Goal: Find specific page/section: Find specific page/section

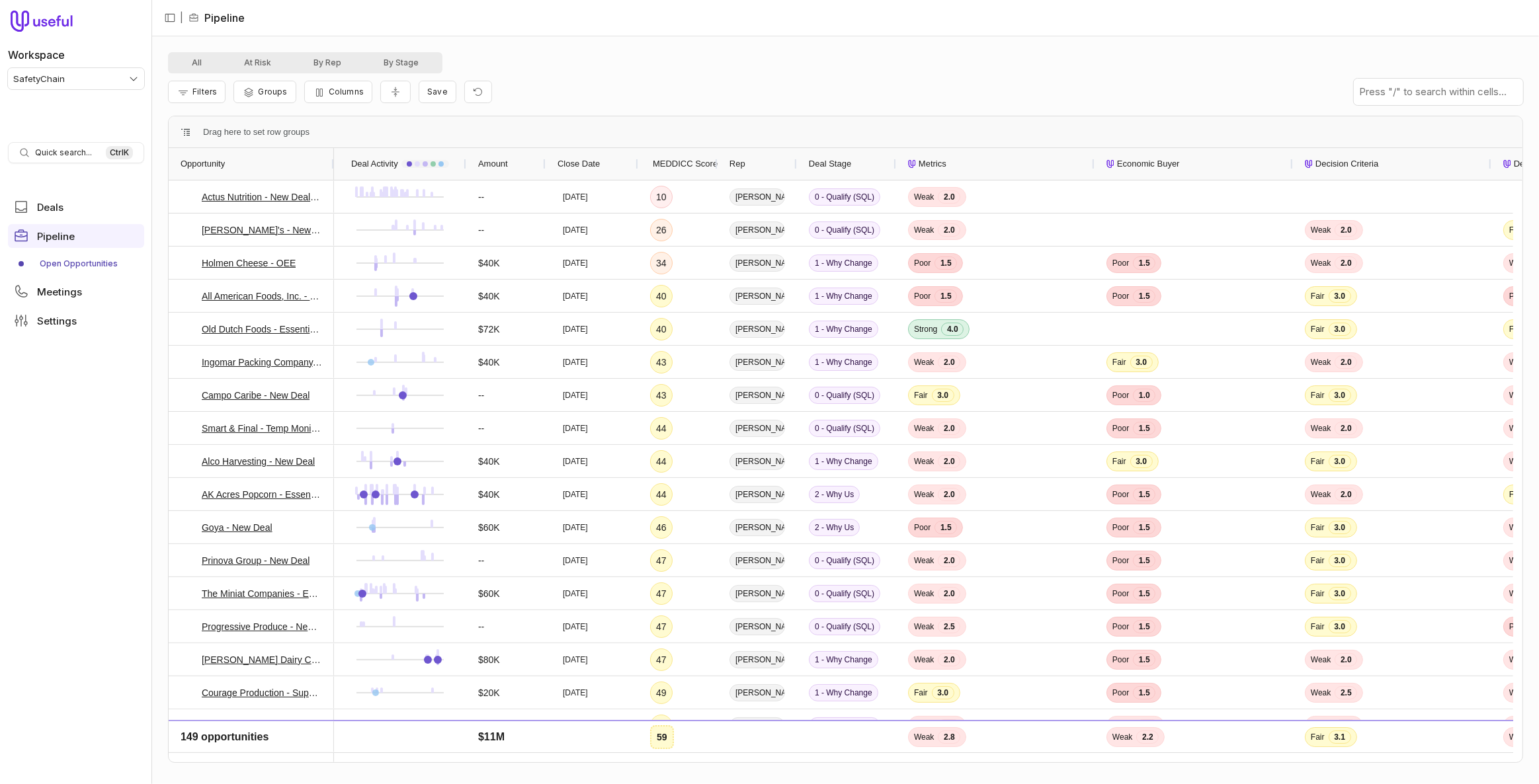
click at [693, 168] on span "MEDDICC Score" at bounding box center [685, 163] width 65 height 15
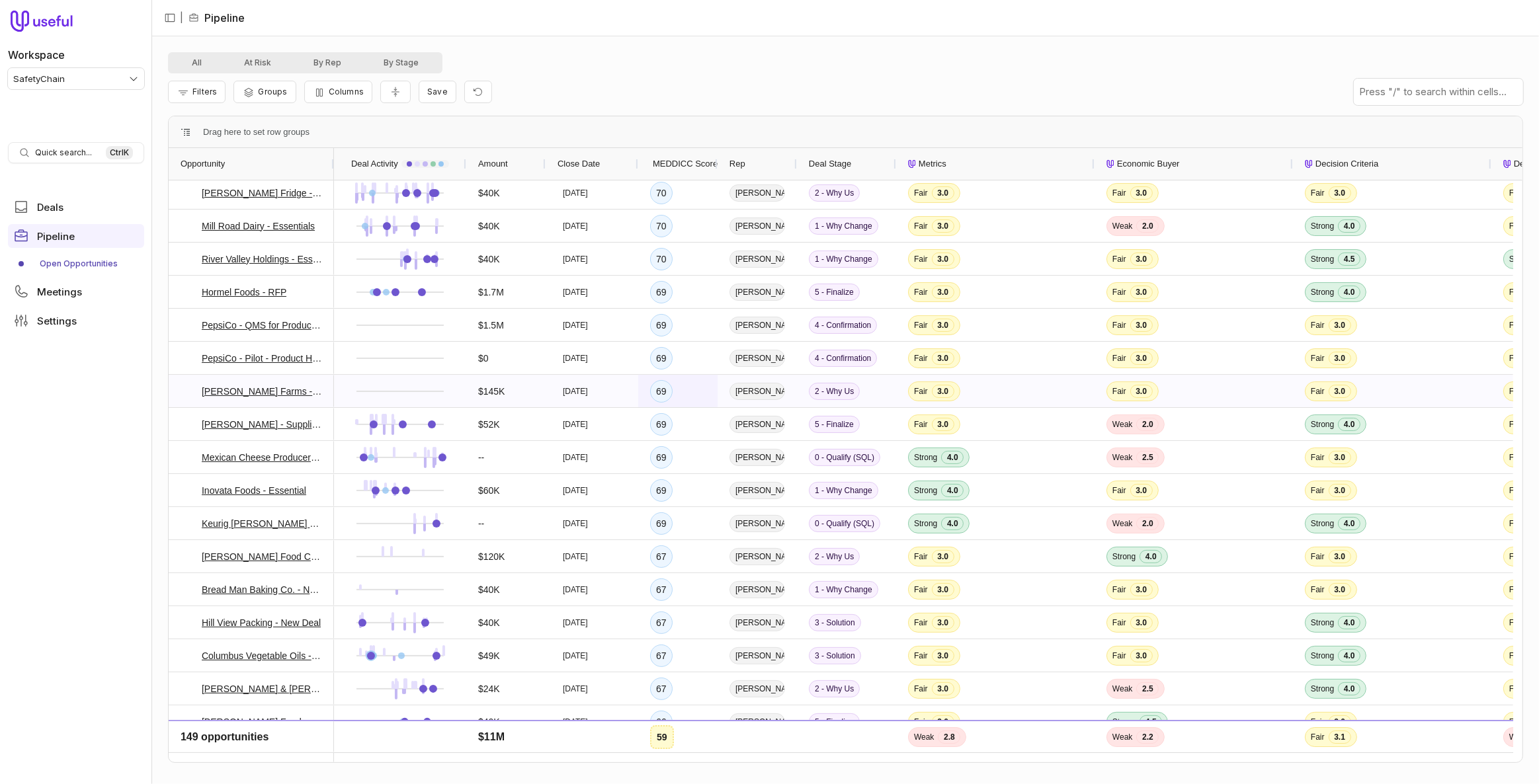
scroll to position [300, 0]
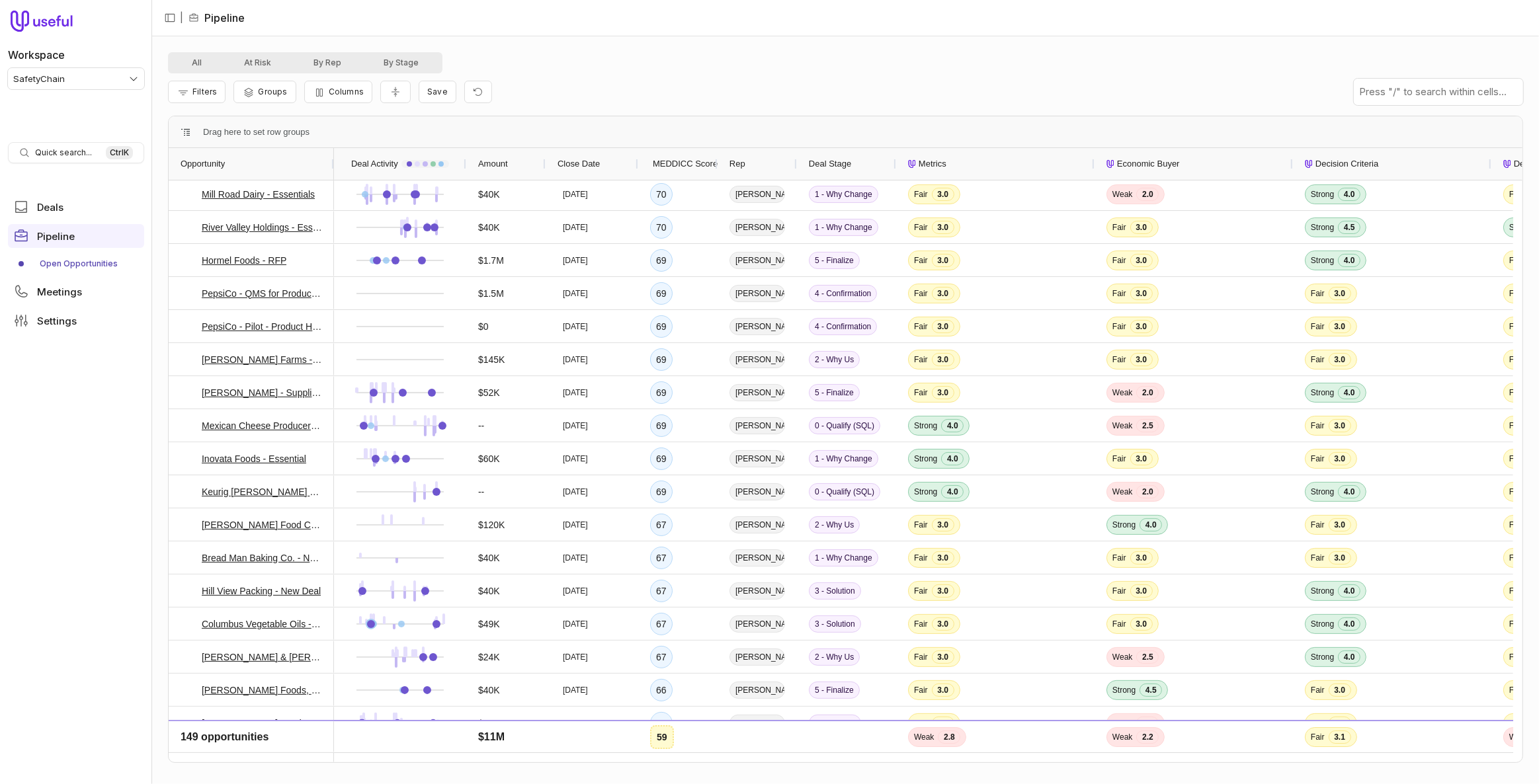
click at [708, 100] on div "Filters Groups Columns Save" at bounding box center [845, 92] width 1355 height 37
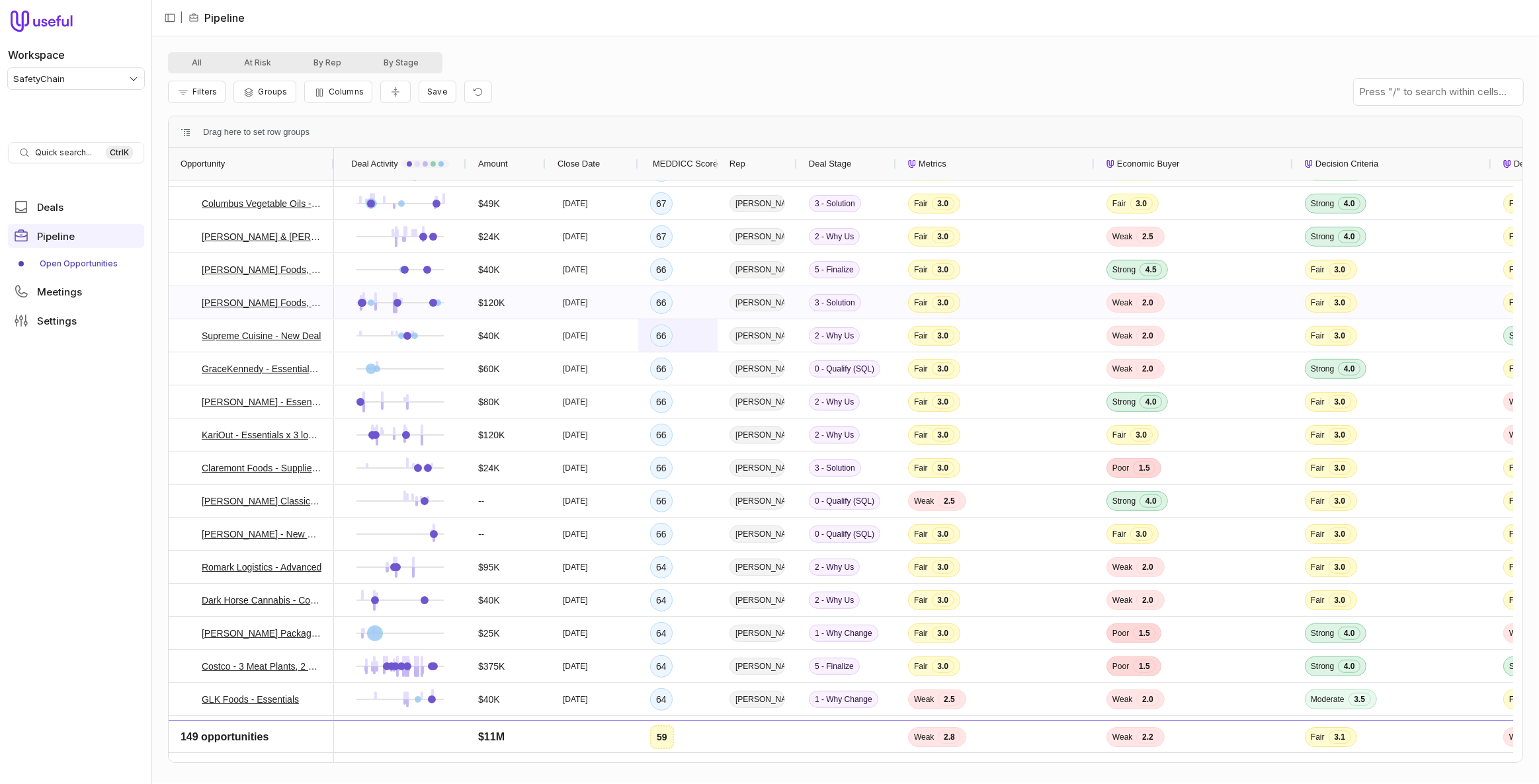
scroll to position [0, 0]
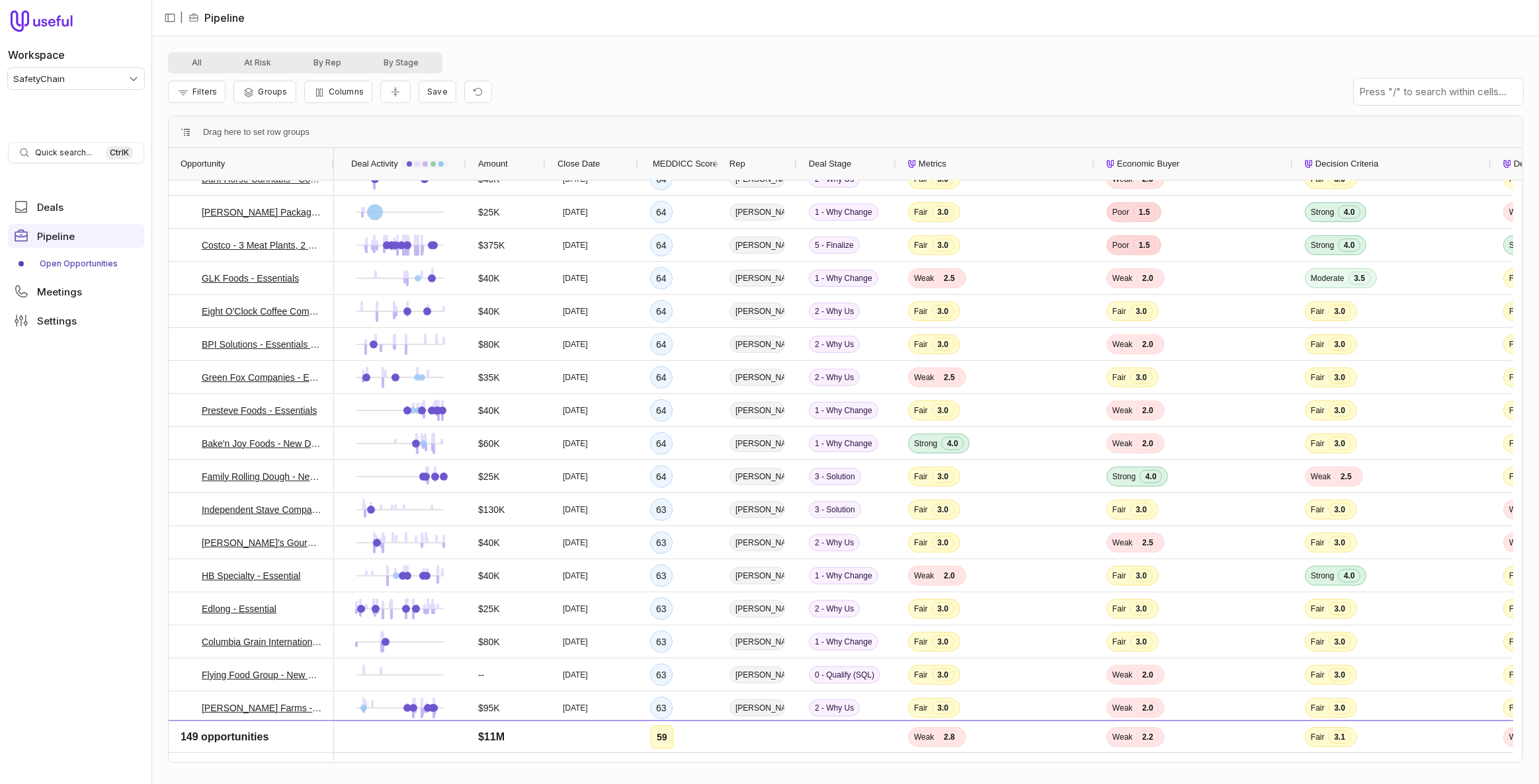
click at [675, 102] on div "Filters Groups Columns Save" at bounding box center [845, 92] width 1355 height 37
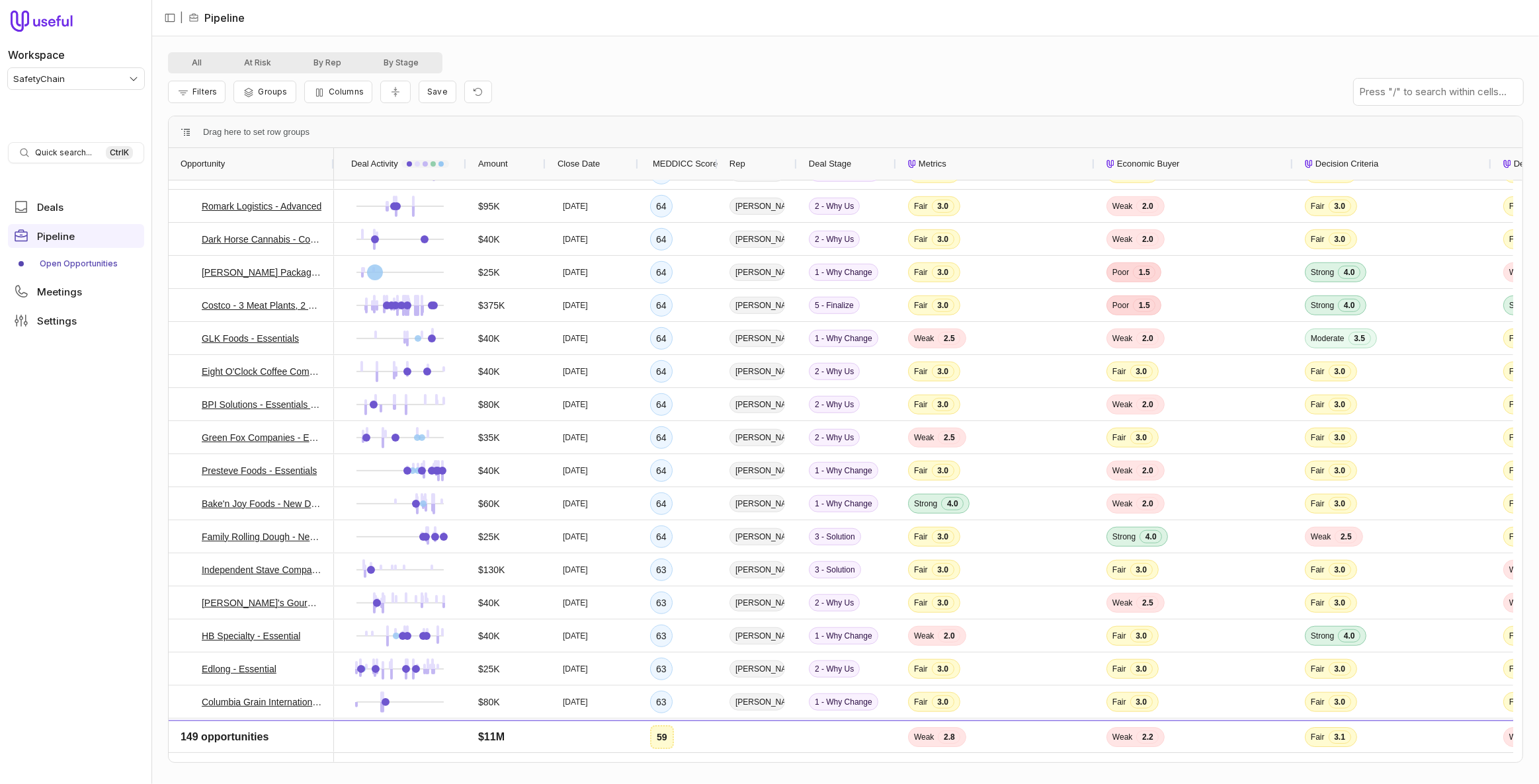
click at [757, 169] on div "Rep" at bounding box center [756, 164] width 55 height 25
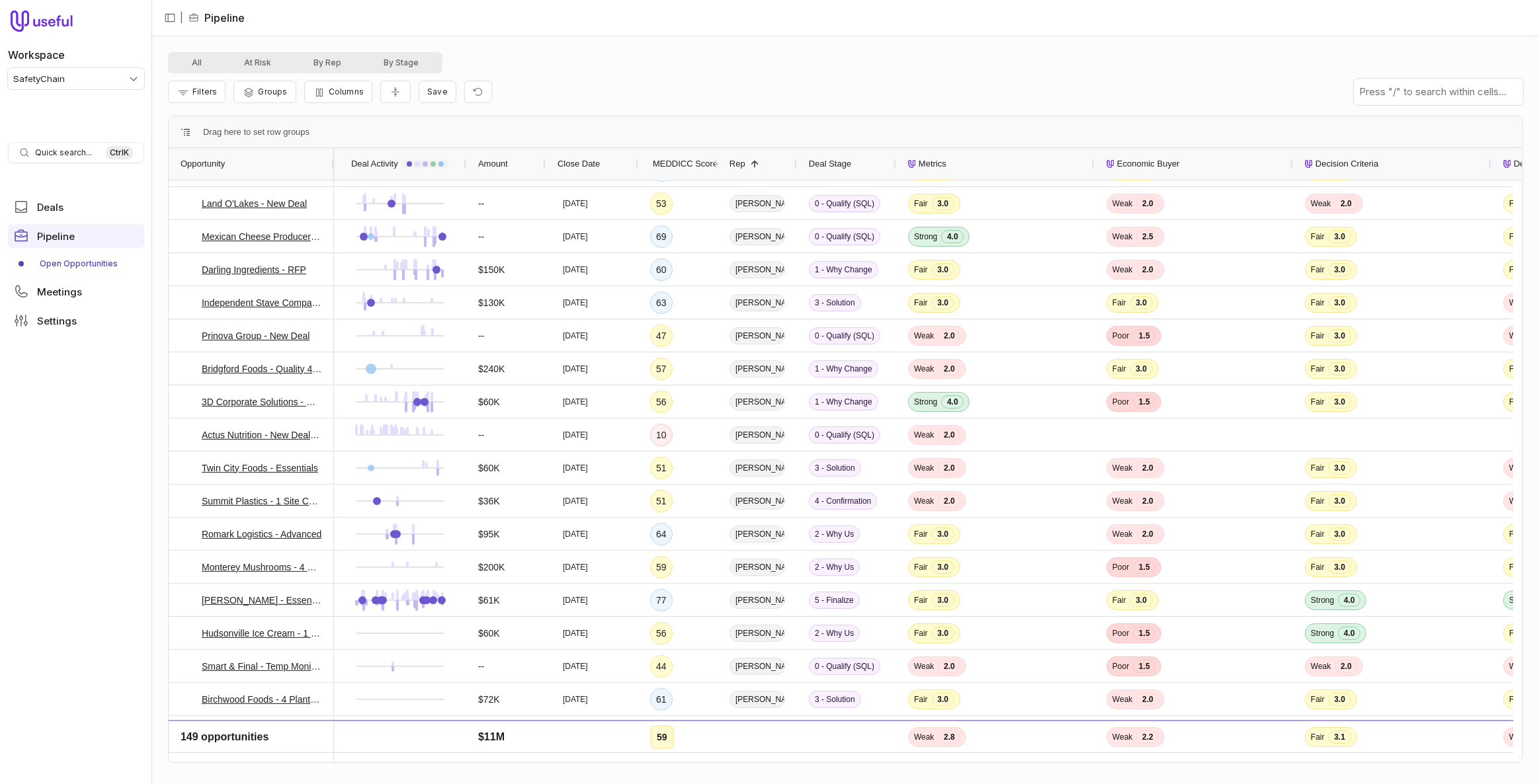
click at [624, 93] on div "Filters Groups Columns Save" at bounding box center [845, 92] width 1355 height 37
click at [692, 160] on span "MEDDICC Score" at bounding box center [685, 163] width 65 height 15
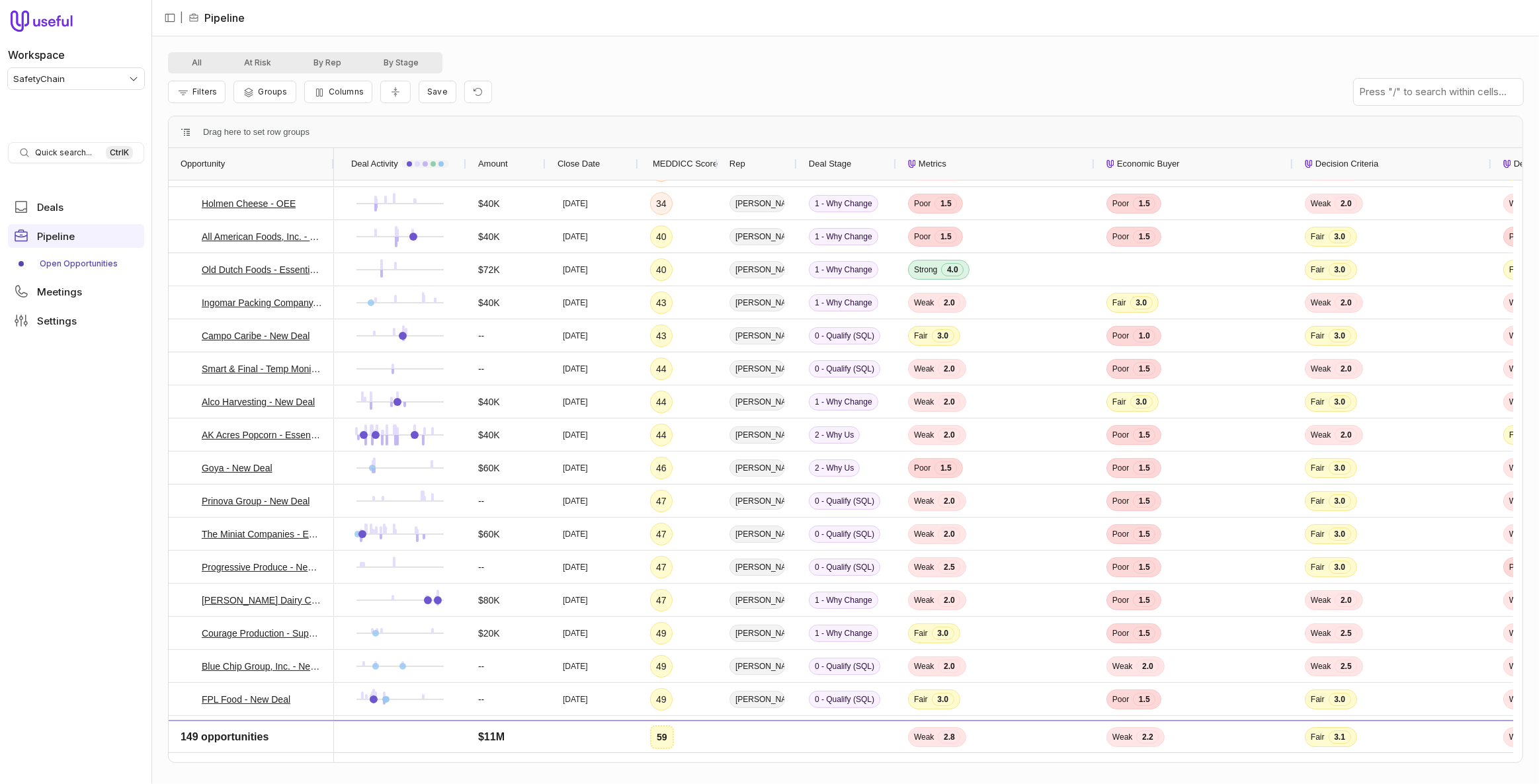
click at [692, 160] on span "MEDDICC Score" at bounding box center [685, 163] width 65 height 15
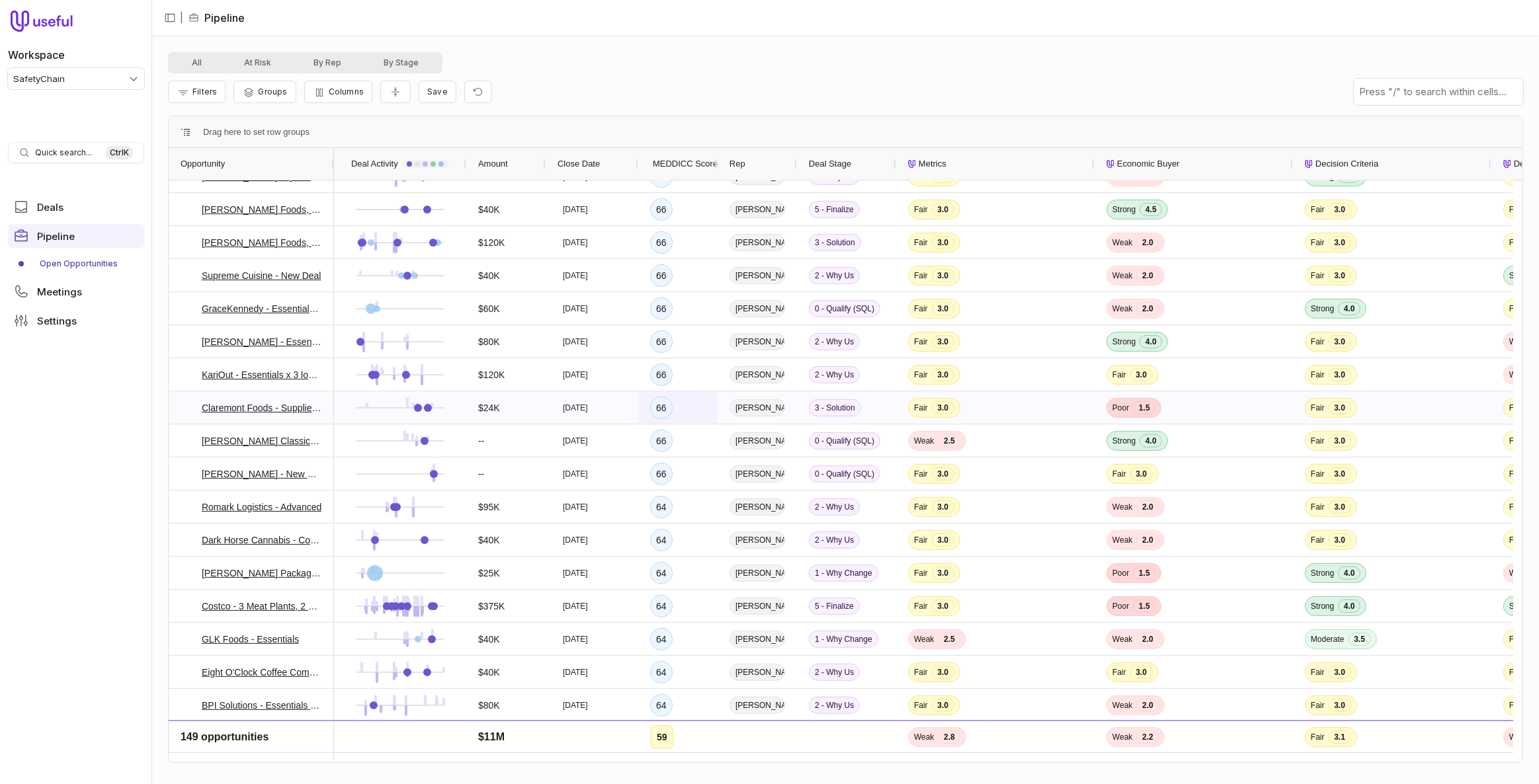
click at [689, 421] on div "66" at bounding box center [678, 407] width 79 height 32
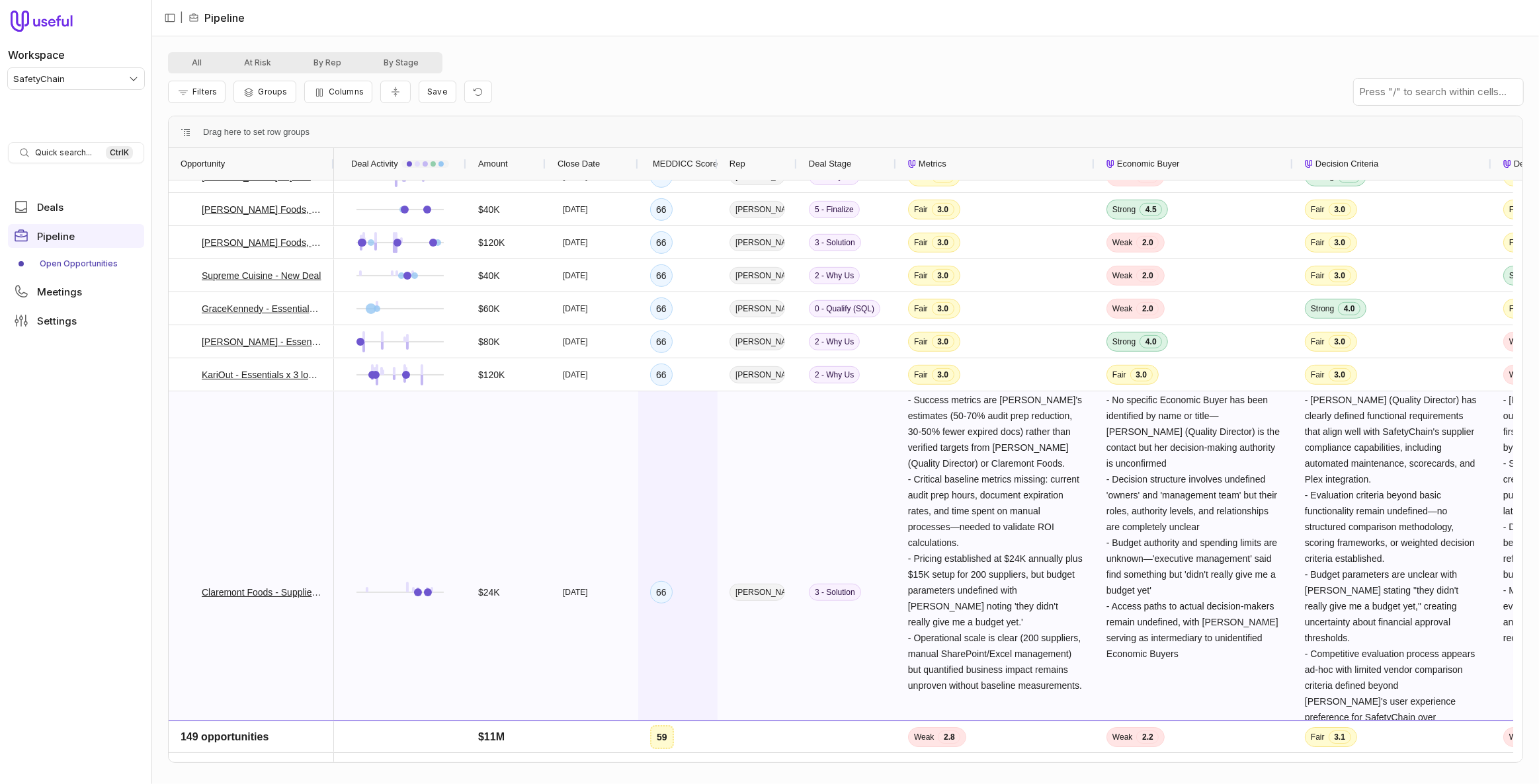
click at [683, 418] on div "66" at bounding box center [678, 592] width 79 height 401
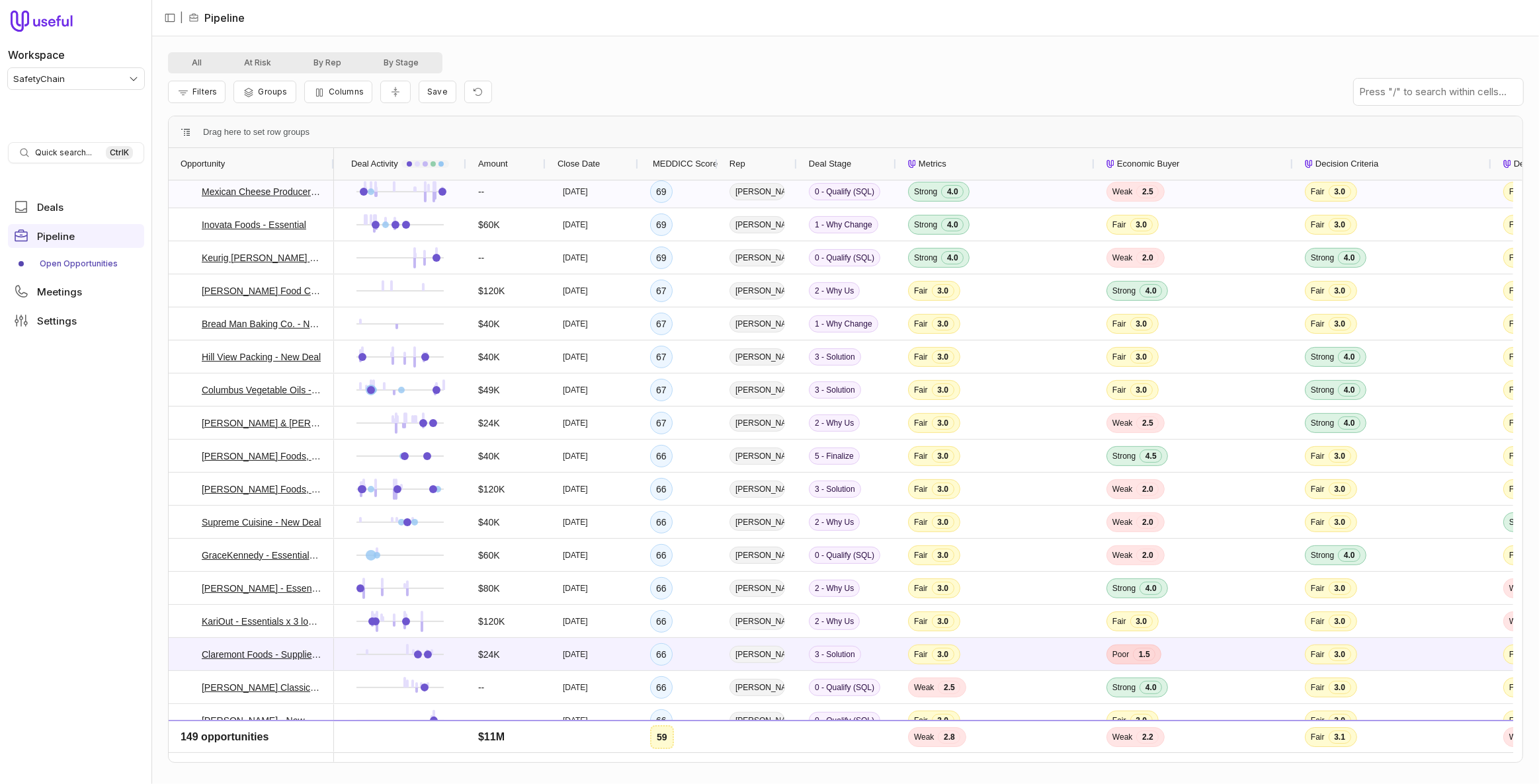
scroll to position [300, 0]
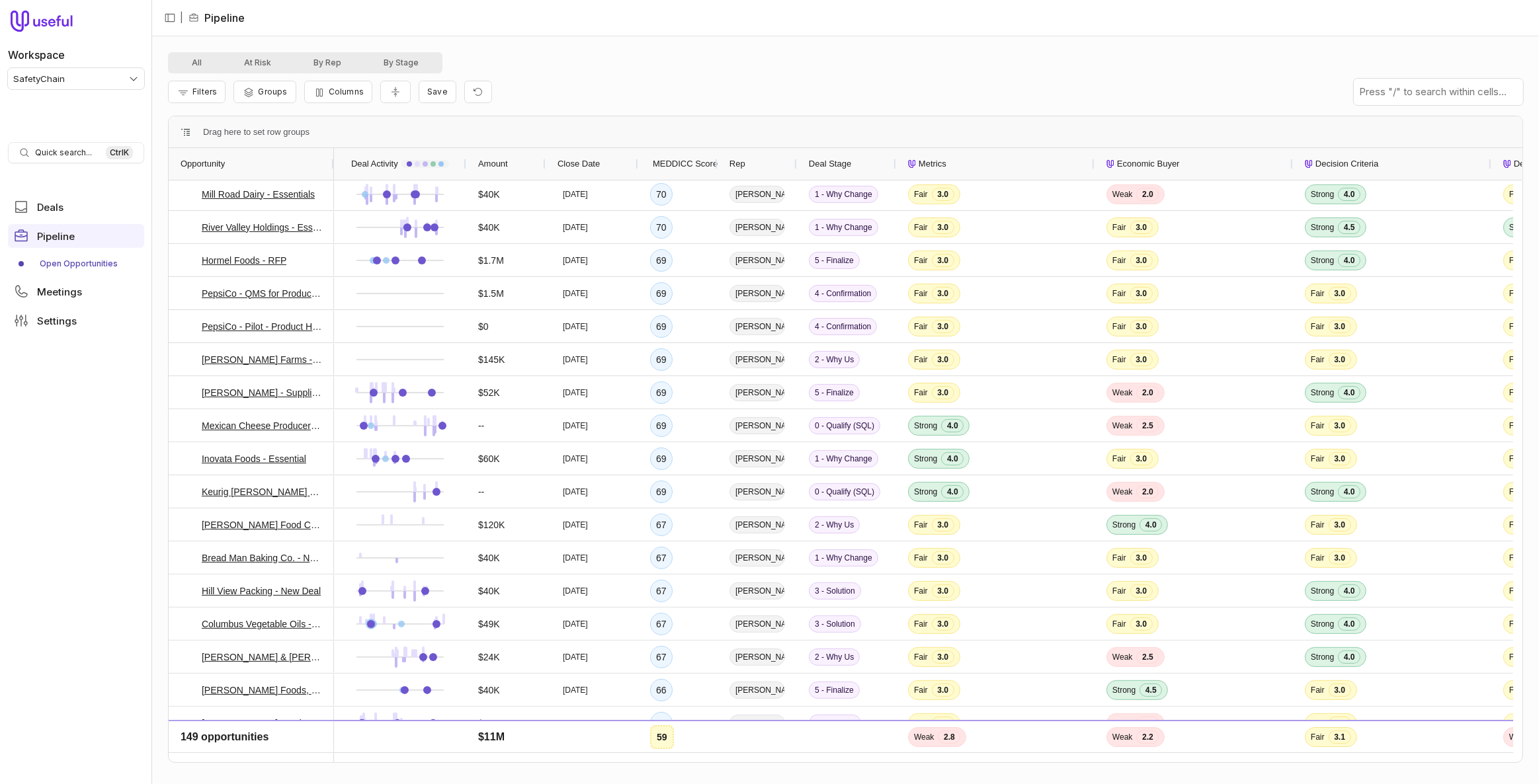
click at [762, 166] on div "Rep" at bounding box center [756, 164] width 55 height 25
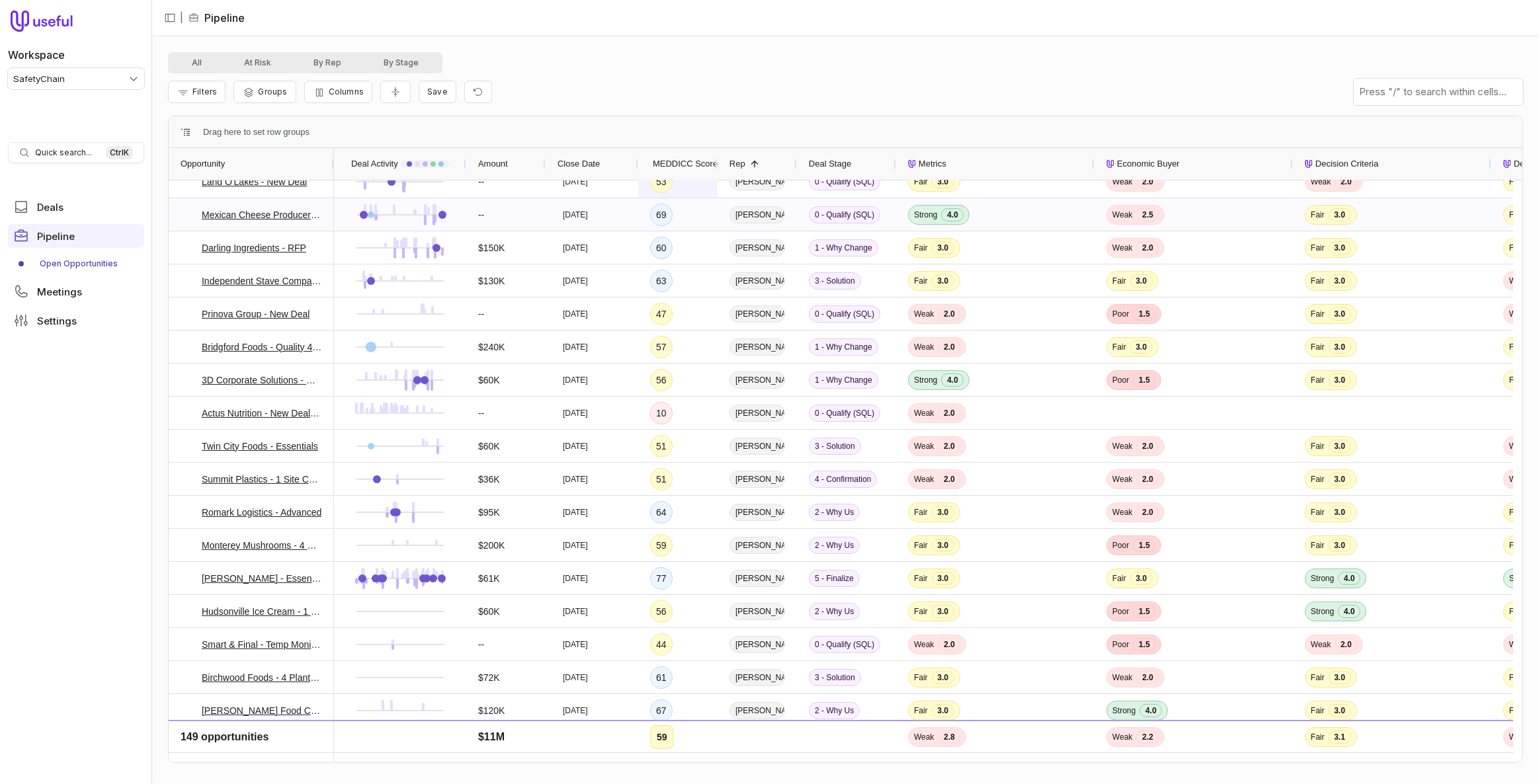
scroll to position [120, 0]
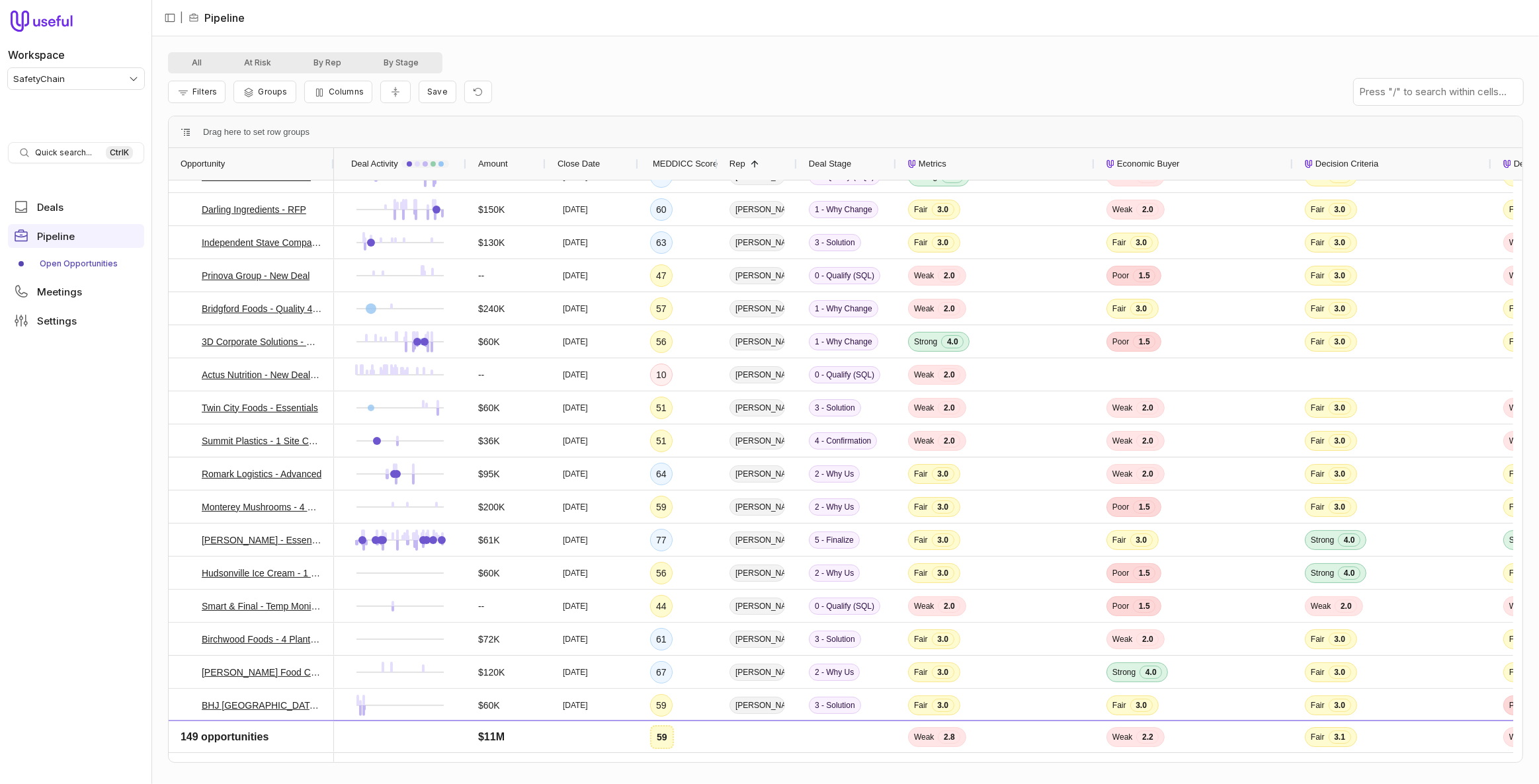
click at [689, 163] on span "MEDDICC Score" at bounding box center [685, 163] width 65 height 15
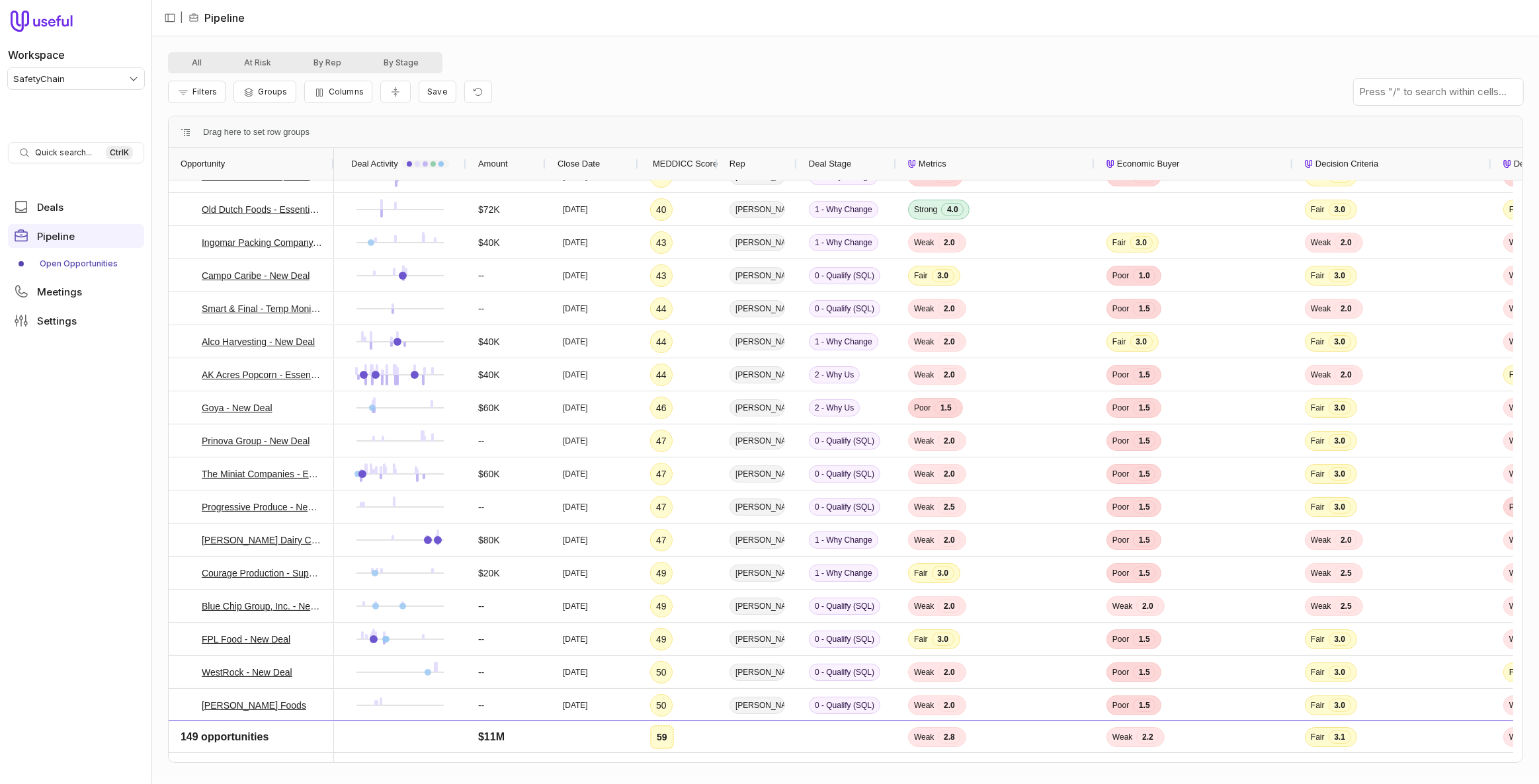
click at [689, 163] on span "MEDDICC Score" at bounding box center [685, 163] width 65 height 15
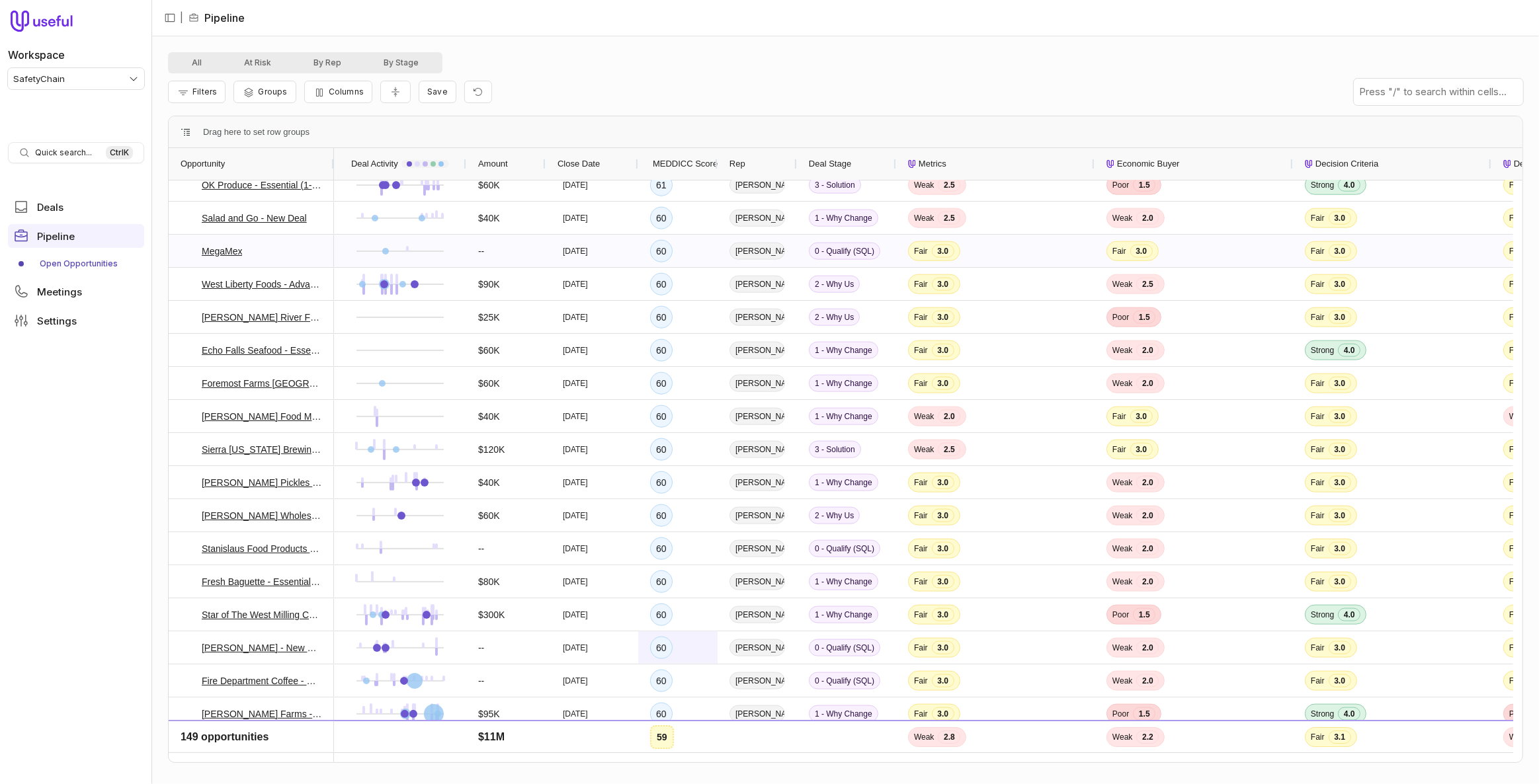
scroll to position [2324, 0]
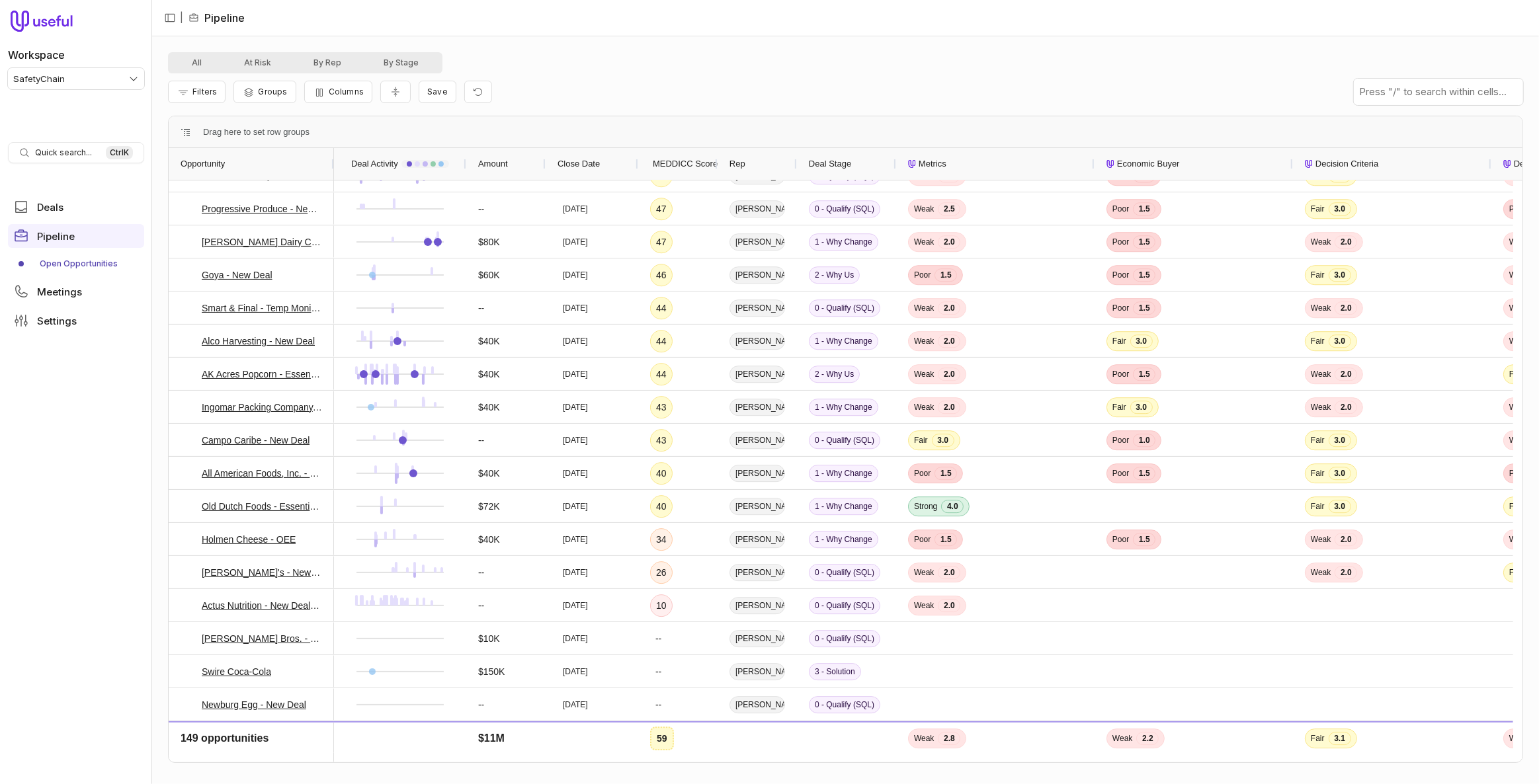
click at [842, 160] on span "Deal Stage" at bounding box center [830, 163] width 43 height 15
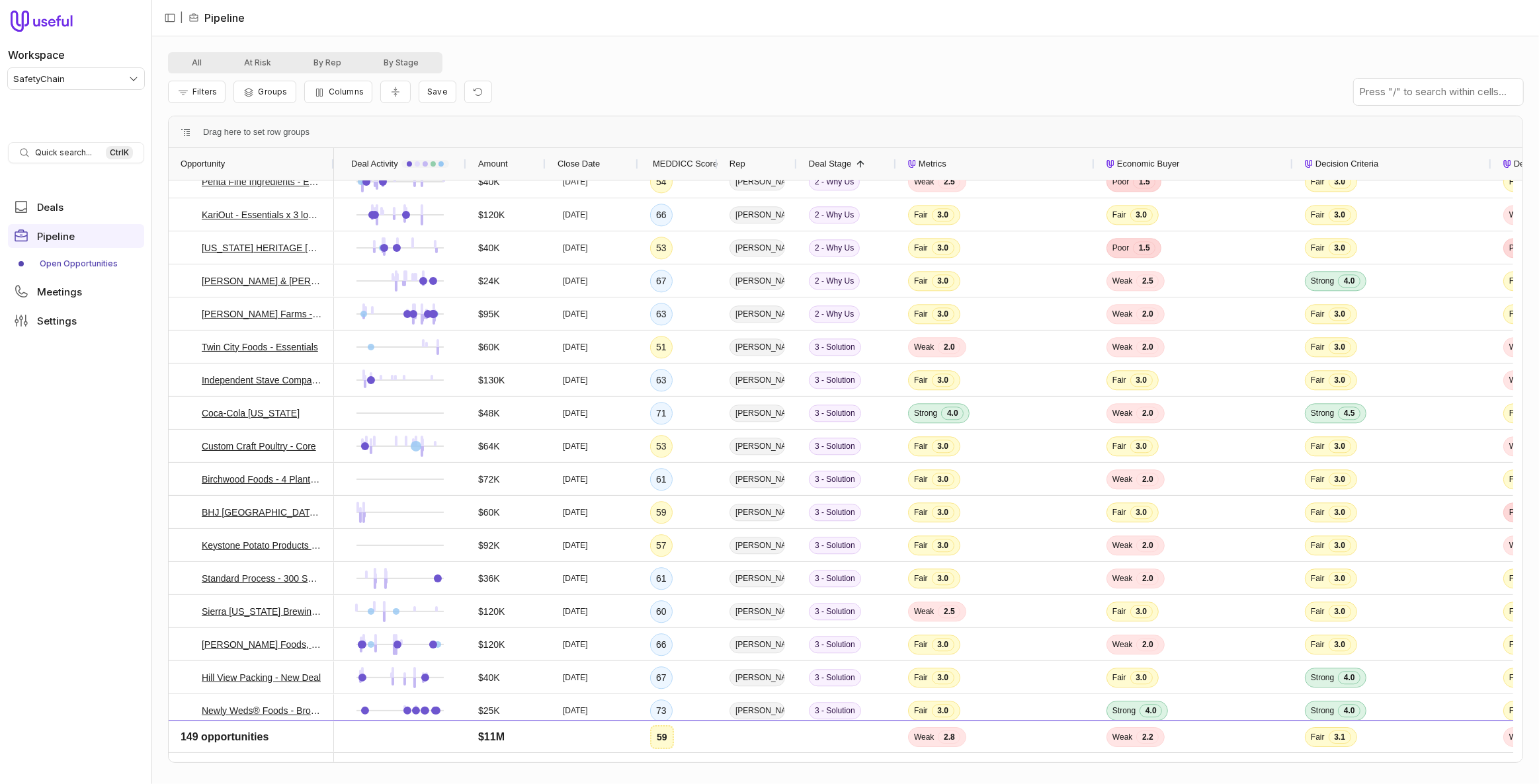
click at [834, 168] on span "Deal Stage" at bounding box center [830, 163] width 43 height 15
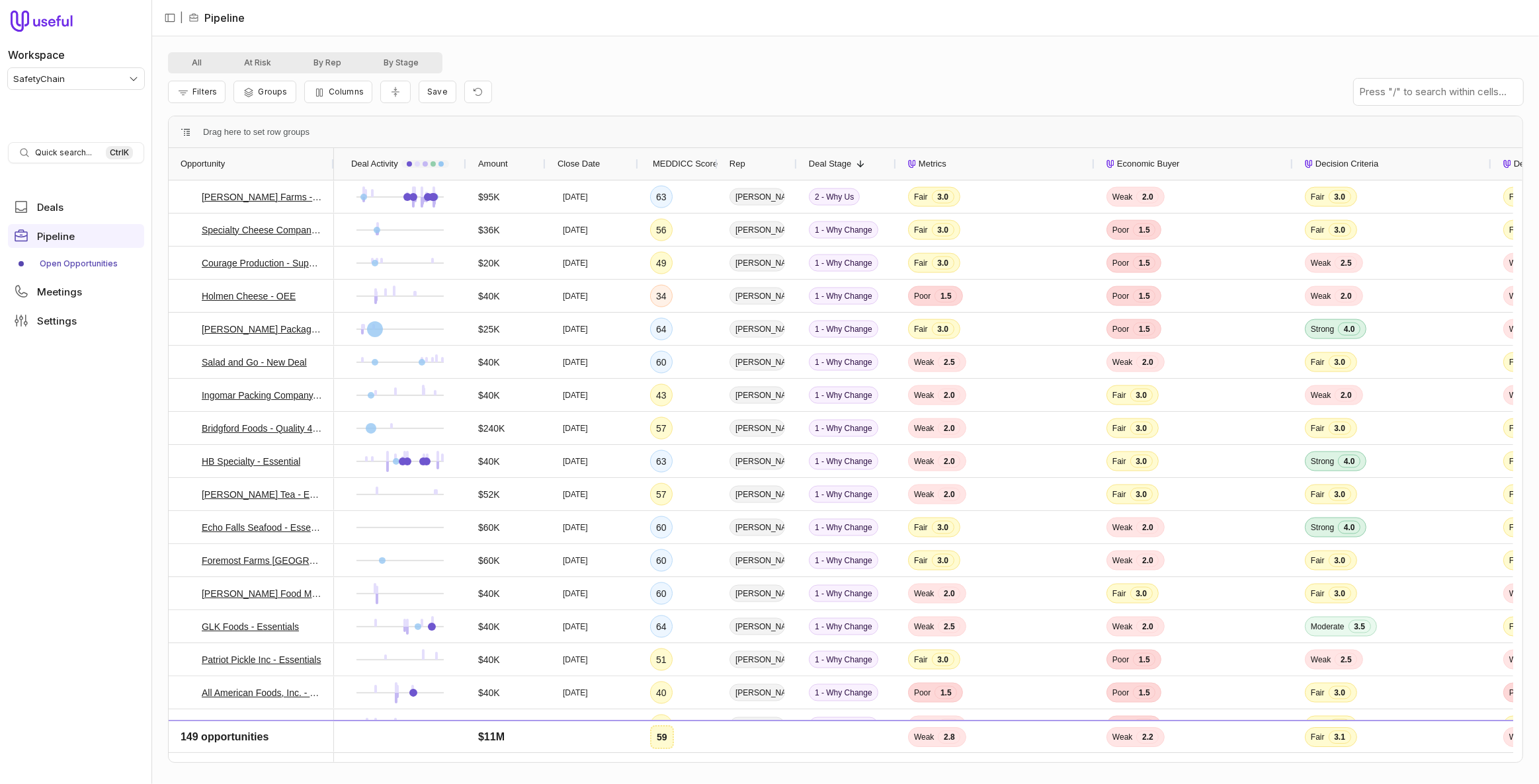
click at [820, 167] on span "Deal Stage" at bounding box center [830, 163] width 43 height 15
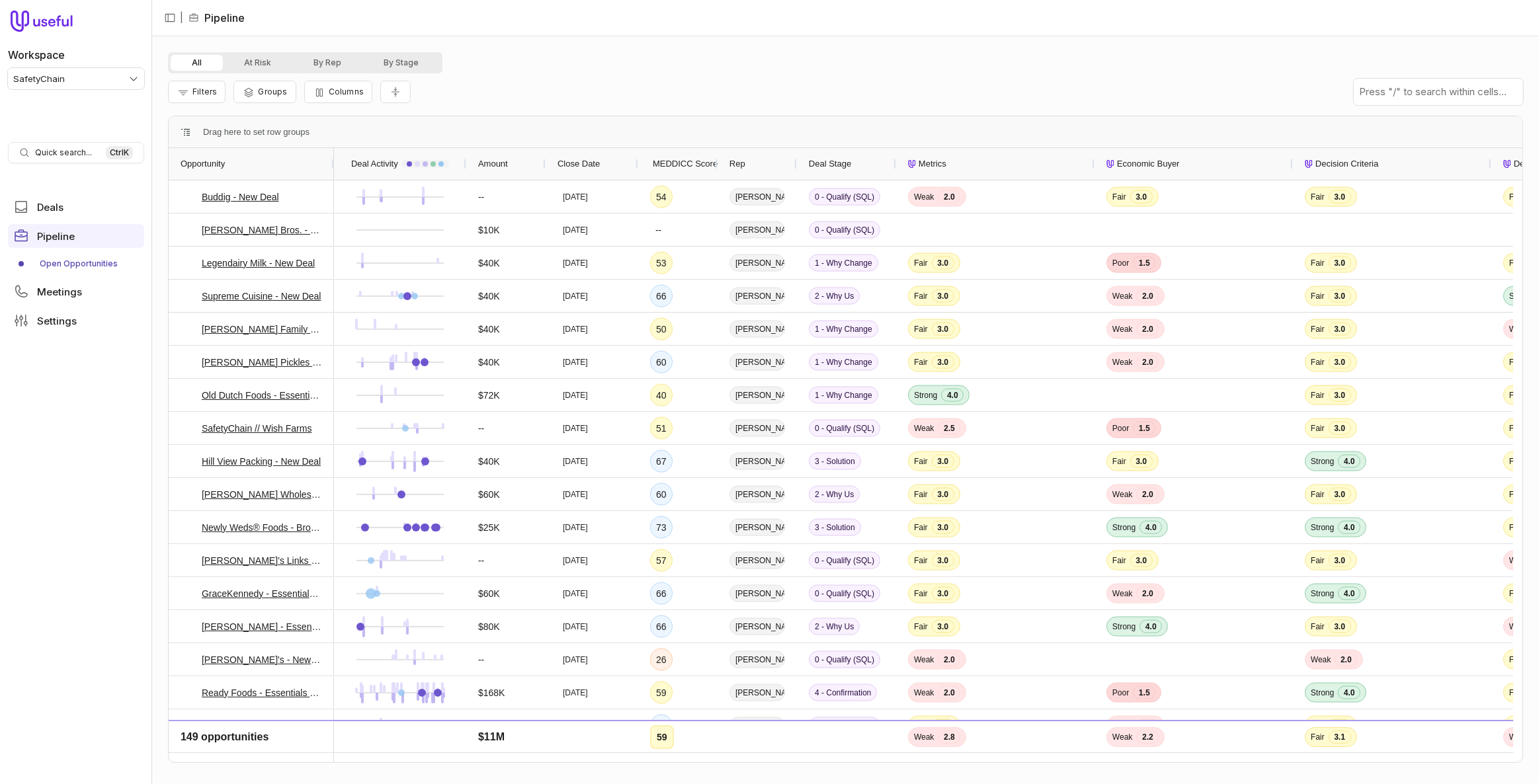
click at [820, 167] on span "Deal Stage" at bounding box center [830, 163] width 43 height 15
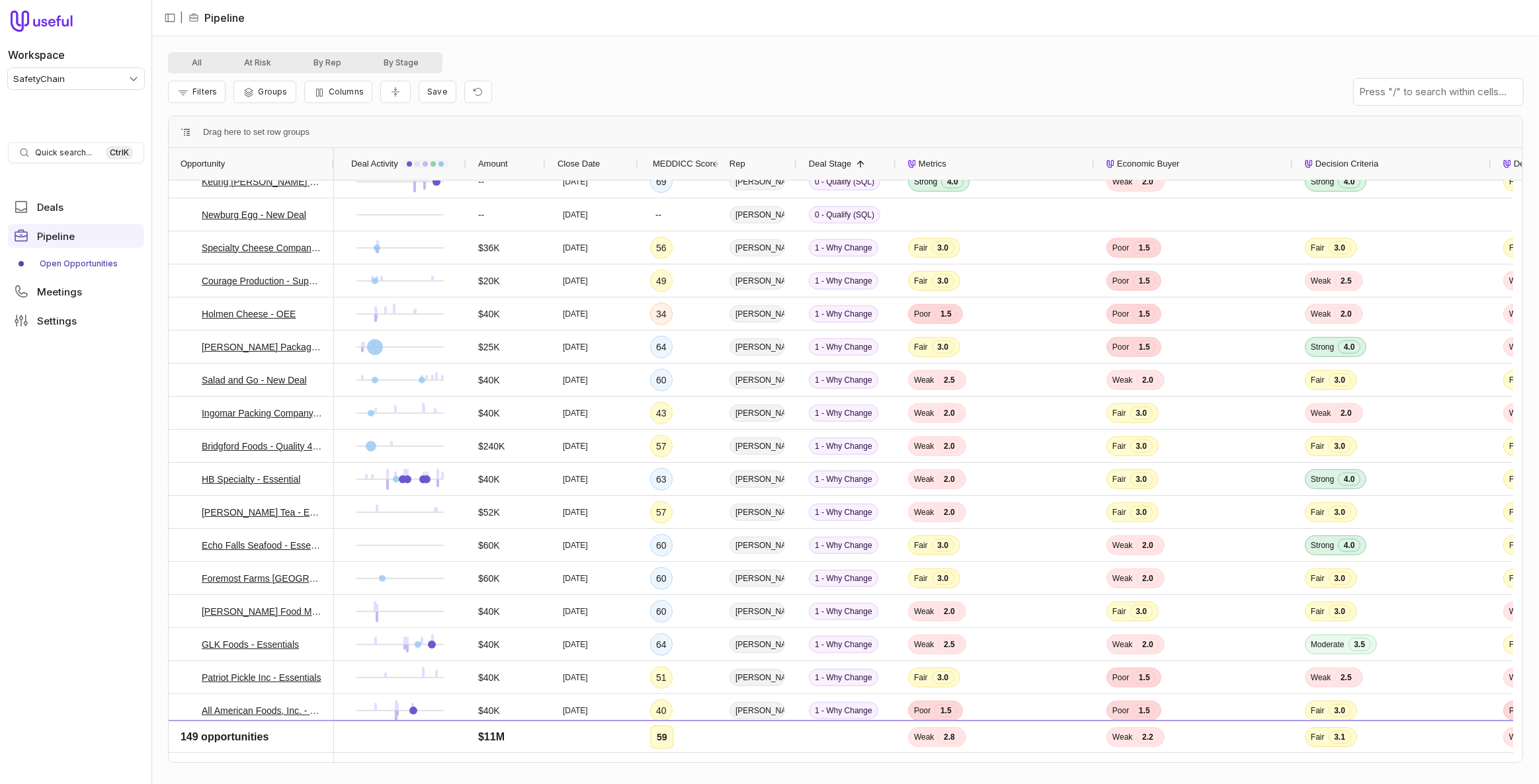
click at [833, 164] on span "Deal Stage" at bounding box center [830, 163] width 43 height 15
